Goal: Information Seeking & Learning: Learn about a topic

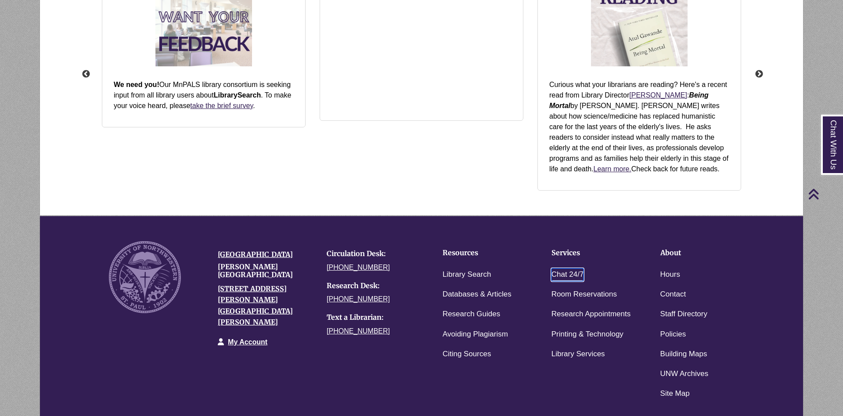
click at [572, 273] on link "Chat 24/7" at bounding box center [567, 274] width 32 height 13
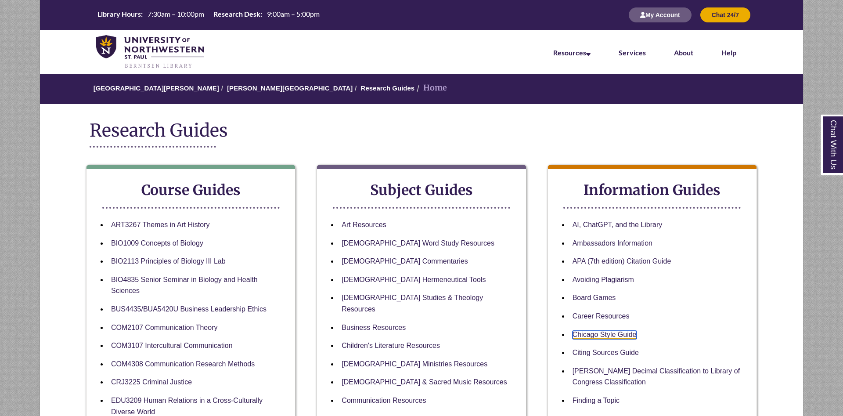
click at [614, 337] on link "Chicago Style Guide" at bounding box center [604, 335] width 64 height 8
